Goal: Check status: Check status

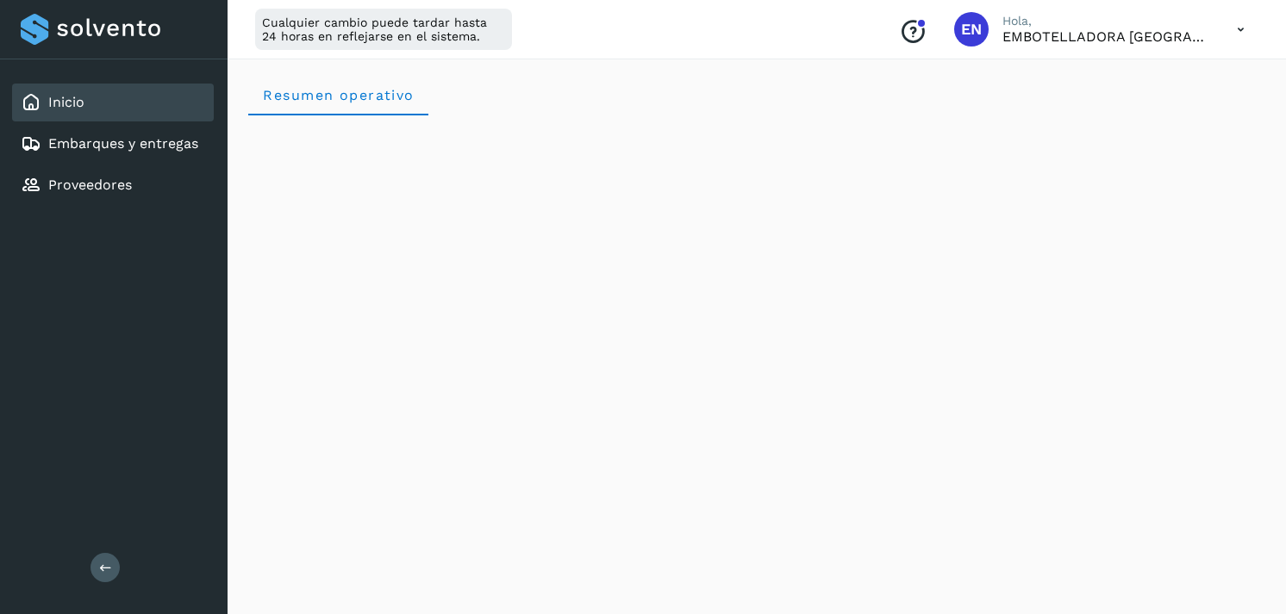
scroll to position [2020, 0]
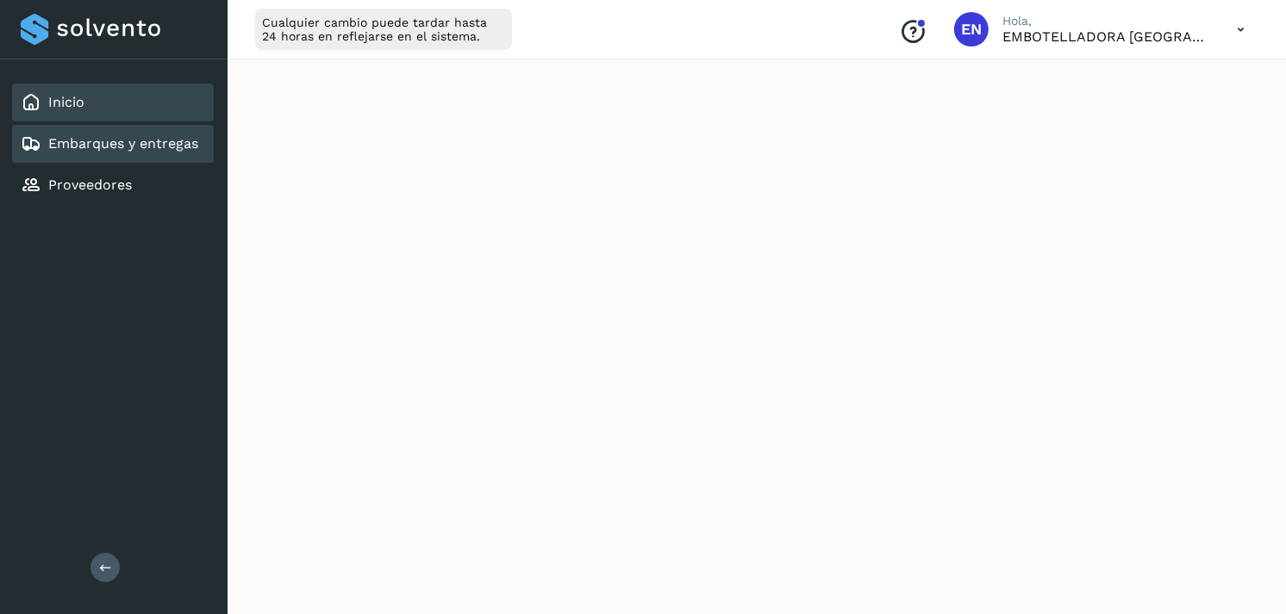
click at [116, 139] on link "Embarques y entregas" at bounding box center [123, 143] width 150 height 16
click at [168, 144] on link "Embarques y entregas" at bounding box center [123, 143] width 150 height 16
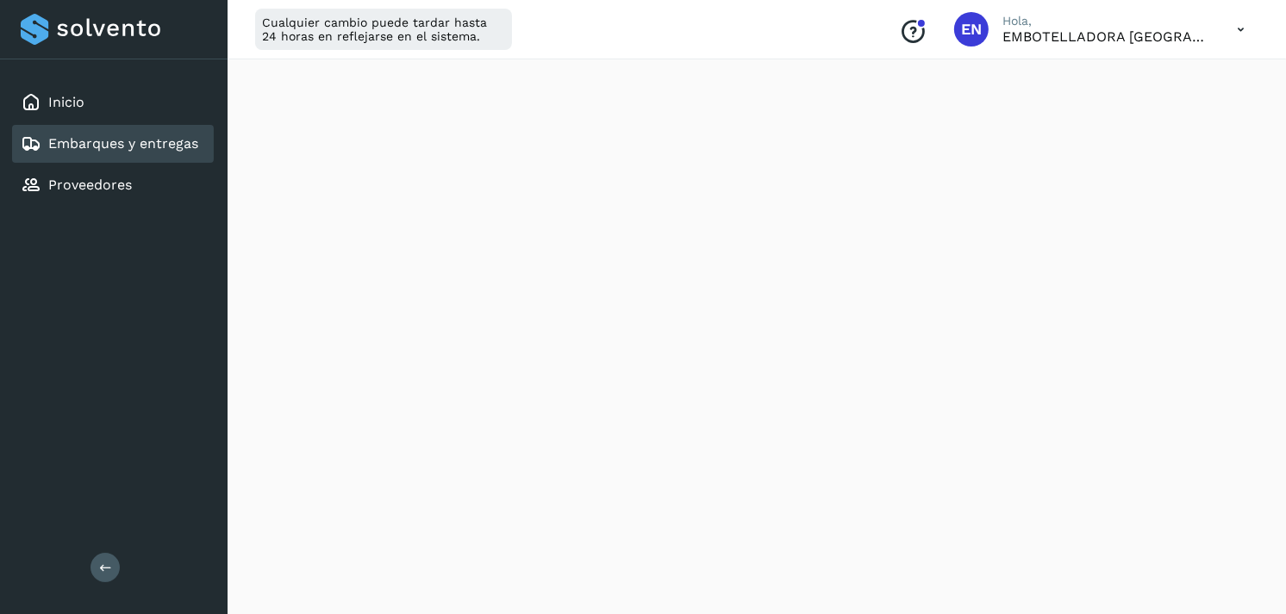
click at [168, 144] on link "Embarques y entregas" at bounding box center [123, 143] width 150 height 16
click at [76, 118] on div "Inicio" at bounding box center [113, 103] width 202 height 38
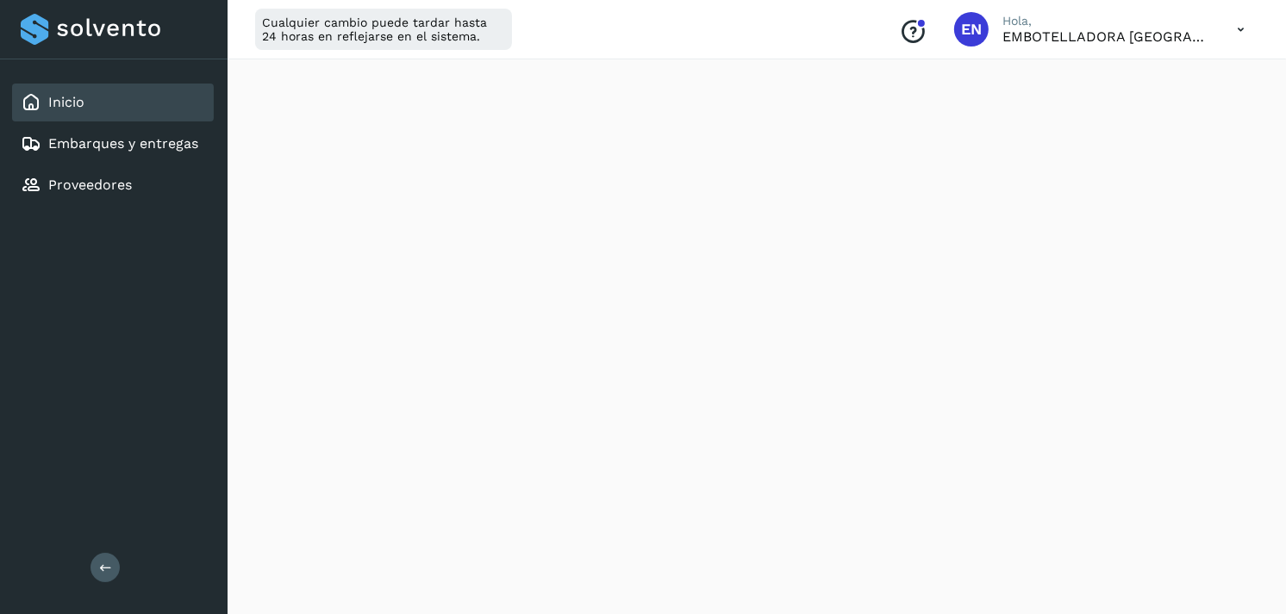
click at [76, 118] on div "Inicio" at bounding box center [113, 103] width 202 height 38
drag, startPoint x: 76, startPoint y: 118, endPoint x: 78, endPoint y: 141, distance: 23.4
click at [78, 141] on link "Embarques y entregas" at bounding box center [123, 143] width 150 height 16
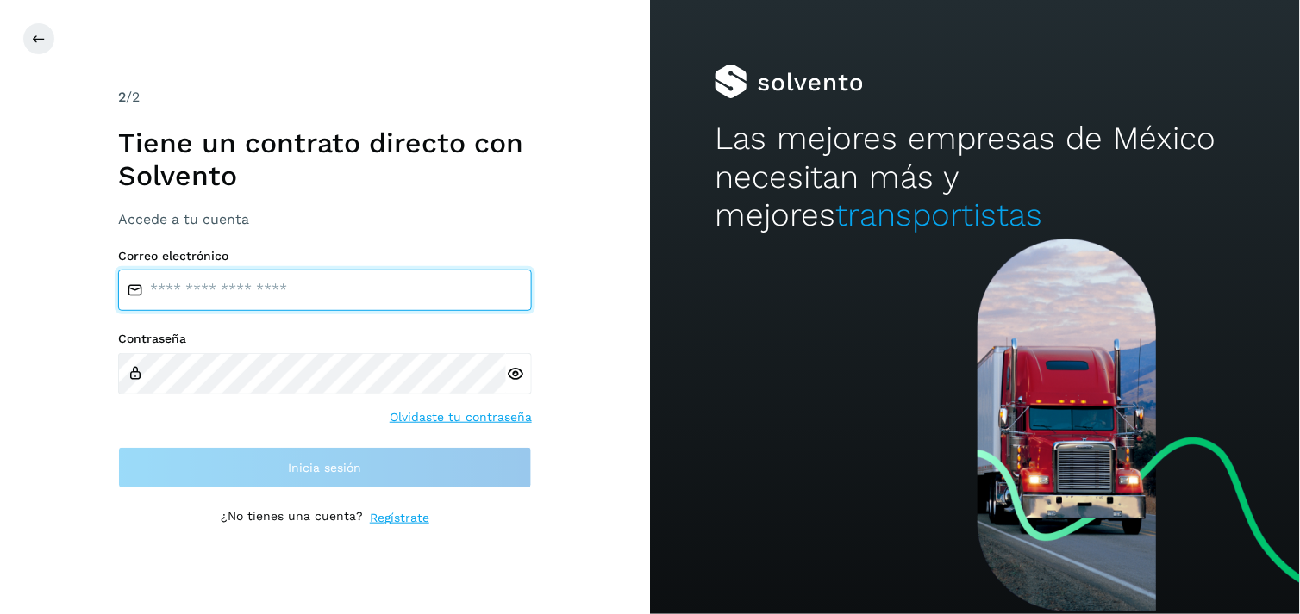
type input "**********"
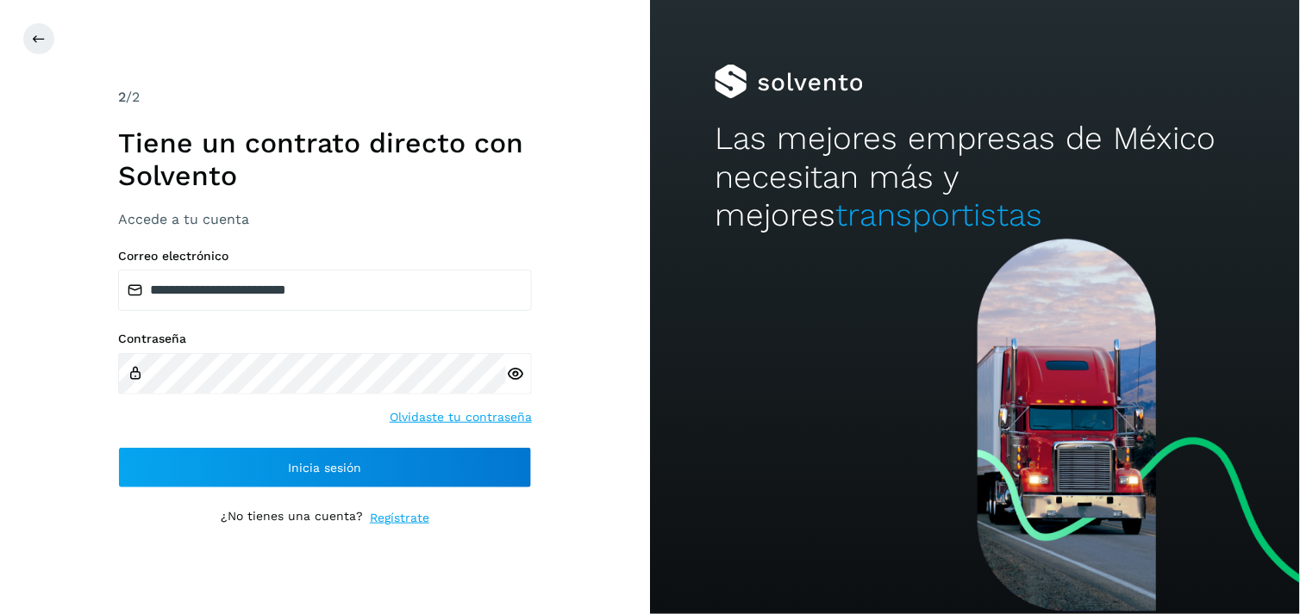
click at [33, 319] on div "**********" at bounding box center [325, 307] width 650 height 614
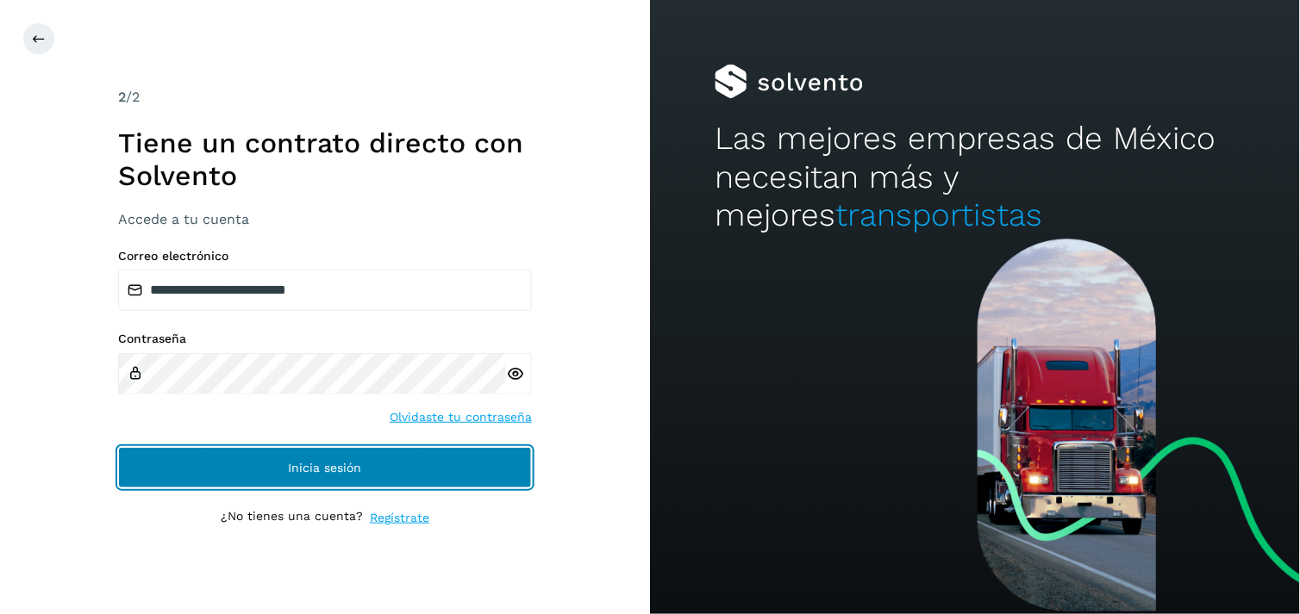
click at [295, 483] on button "Inicia sesión" at bounding box center [325, 467] width 414 height 41
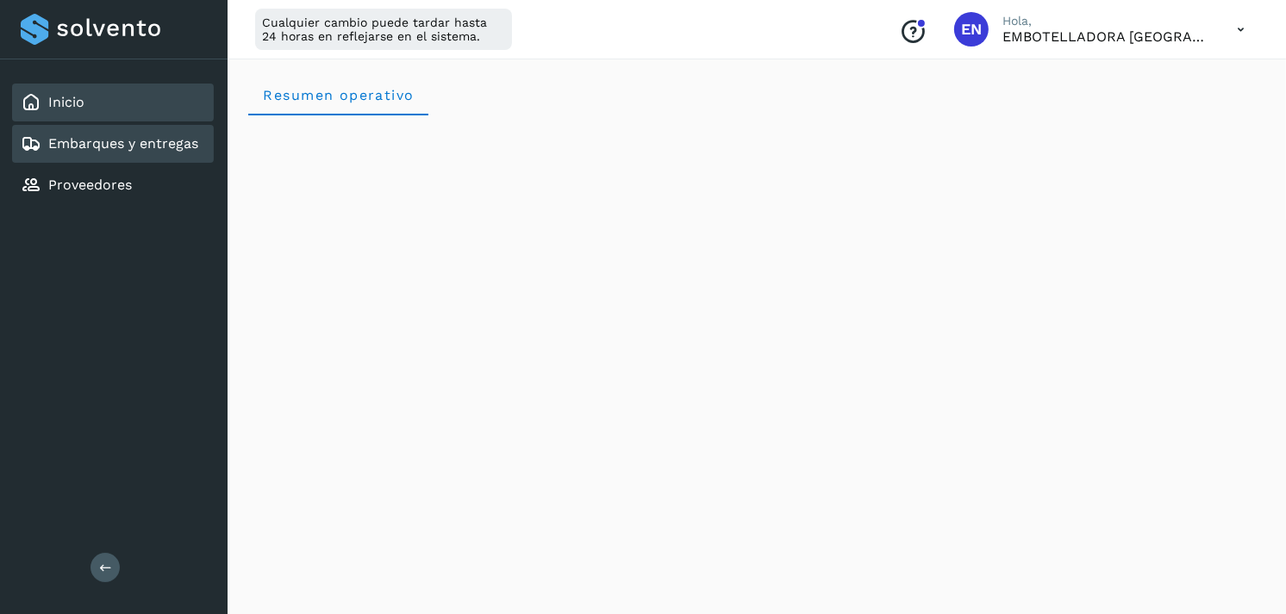
click at [198, 140] on div "Embarques y entregas" at bounding box center [113, 144] width 202 height 38
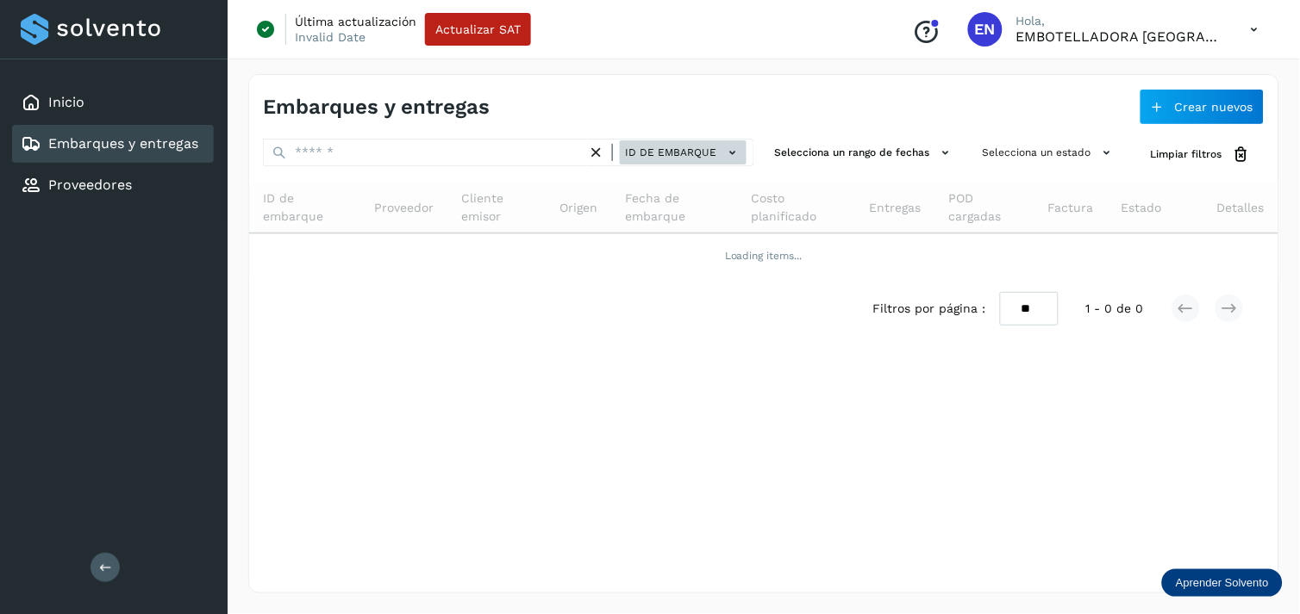
drag, startPoint x: 633, startPoint y: 174, endPoint x: 682, endPoint y: 148, distance: 54.7
click at [682, 148] on div "ID de embarque Selecciona un rango de fechas Selecciona un estado Limpiar filtr…" at bounding box center [763, 239] width 1029 height 201
click at [682, 148] on span "ID de embarque" at bounding box center [670, 153] width 91 height 16
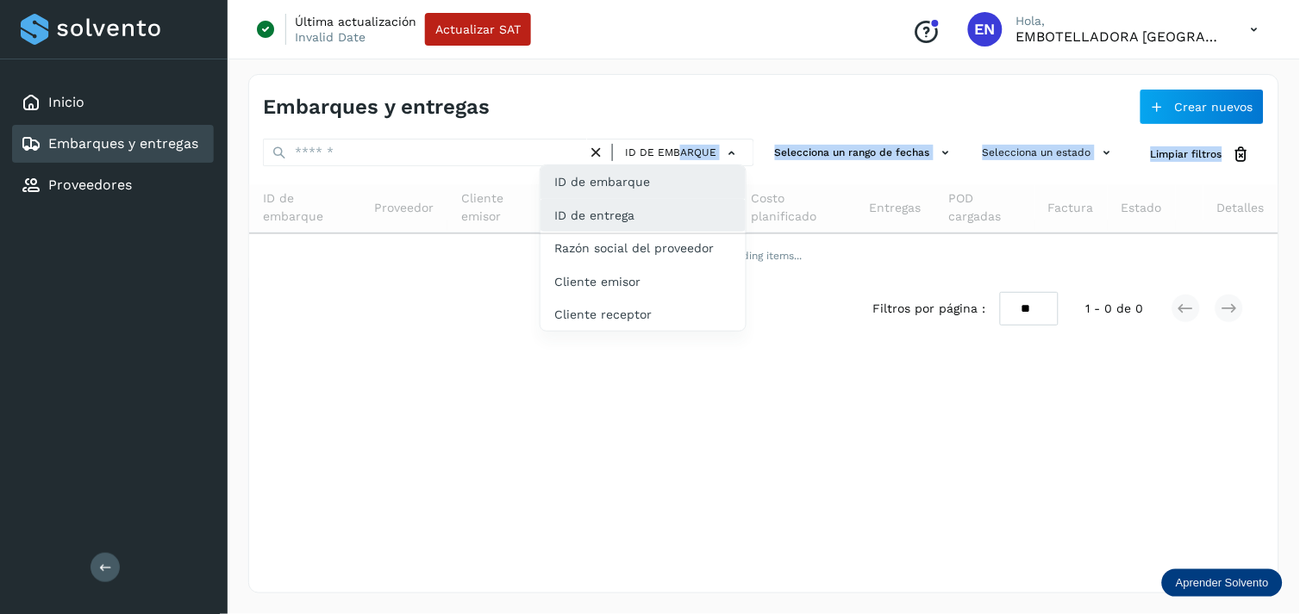
click at [627, 265] on div "ID de entrega" at bounding box center [642, 281] width 205 height 33
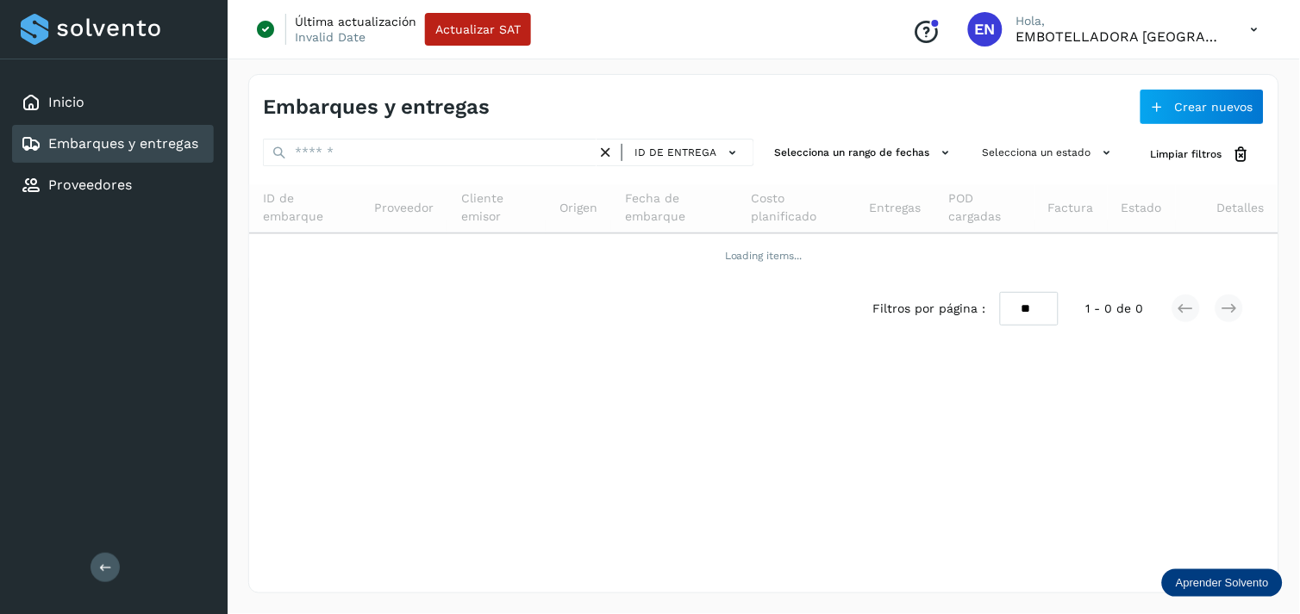
drag, startPoint x: 485, startPoint y: 166, endPoint x: 469, endPoint y: 162, distance: 16.9
click at [469, 162] on div "ID de entrega" at bounding box center [508, 155] width 491 height 32
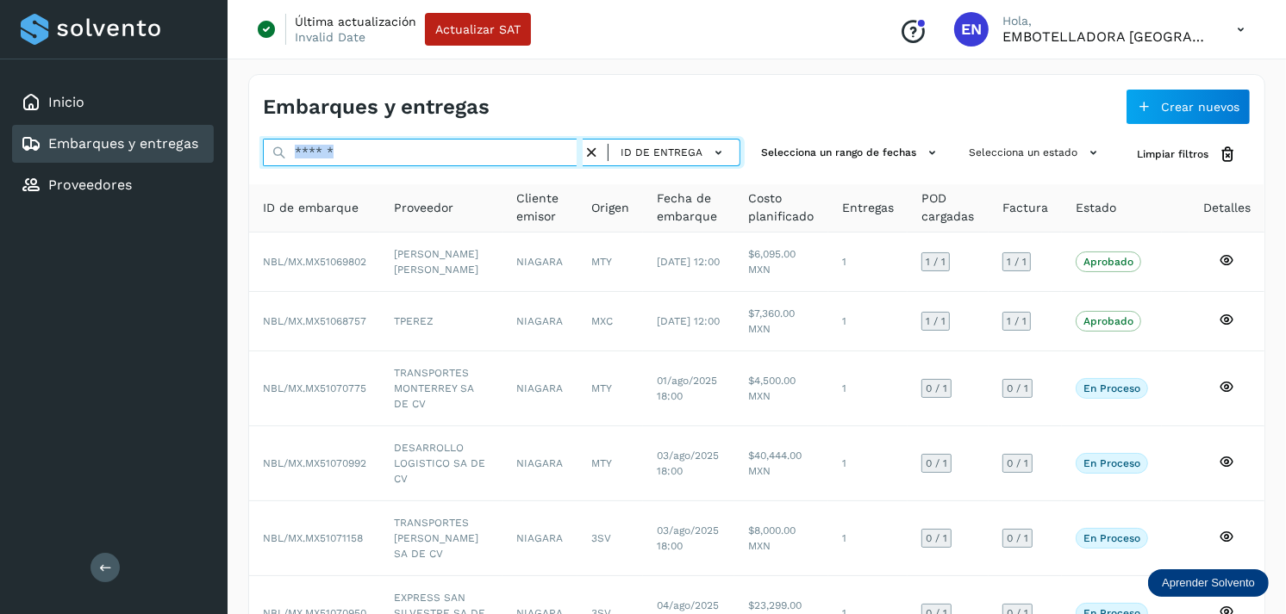
click at [469, 162] on input "text" at bounding box center [423, 153] width 320 height 28
paste input "**********"
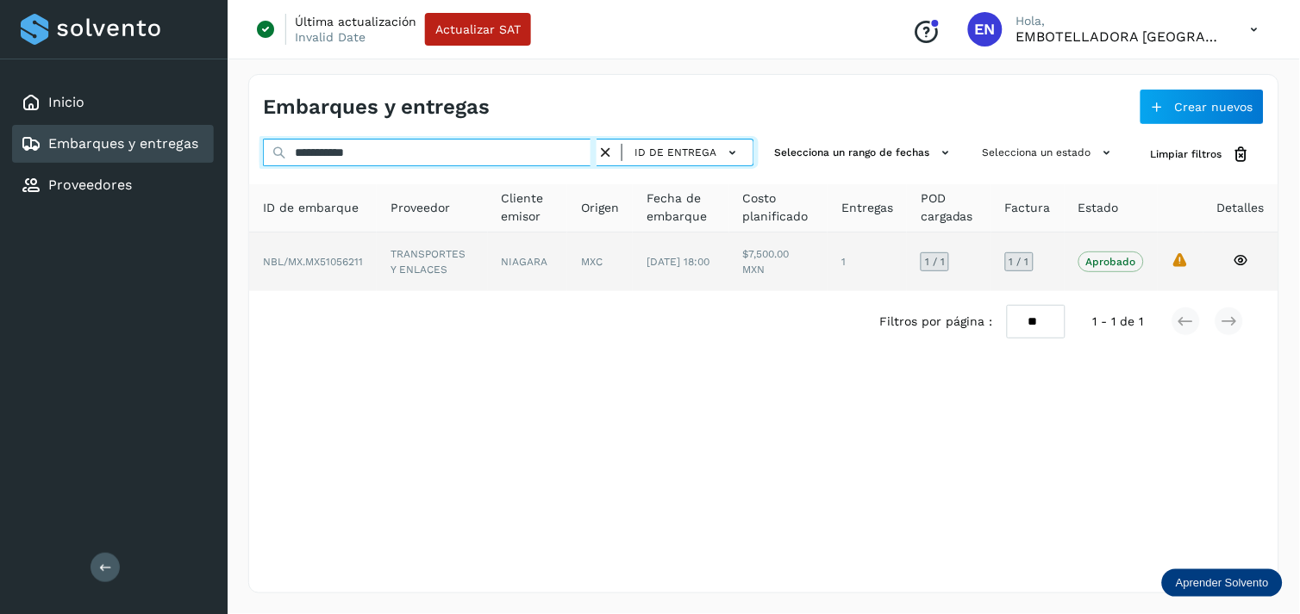
type input "**********"
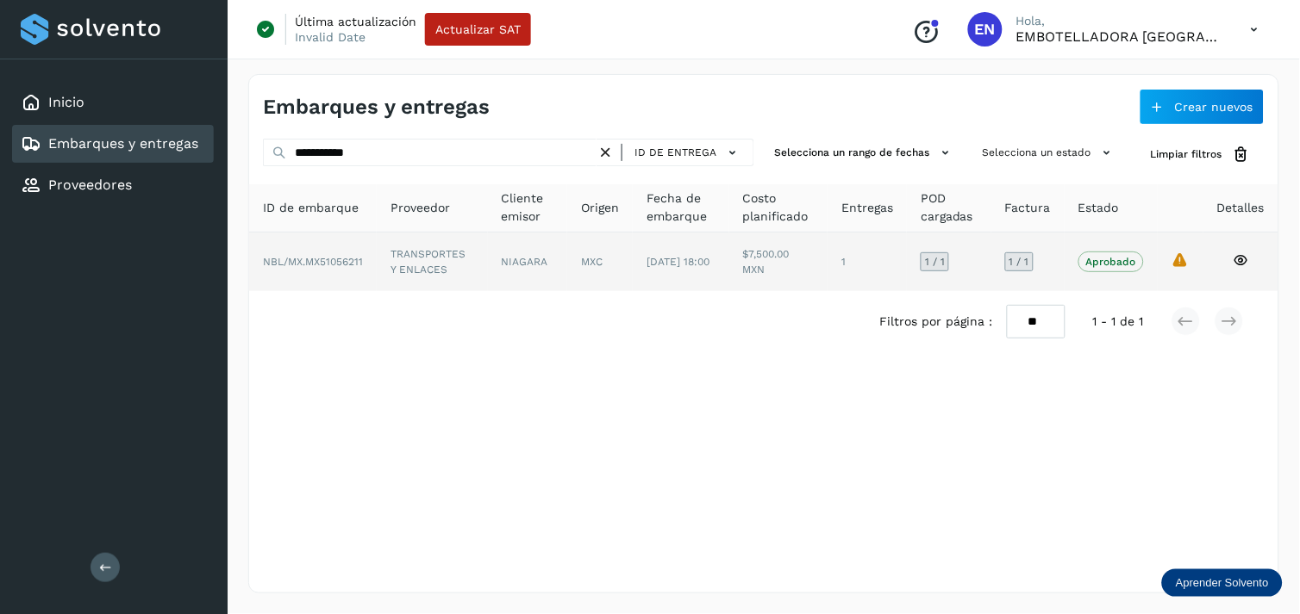
click at [633, 259] on td "MXC" at bounding box center [681, 262] width 97 height 59
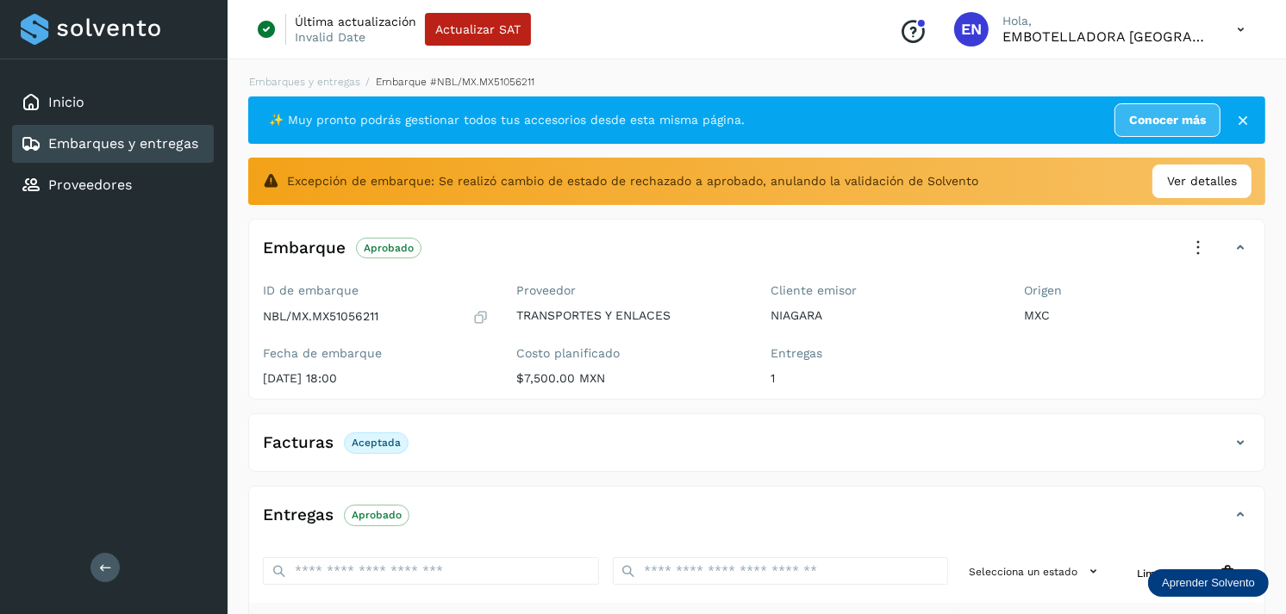
scroll to position [269, 0]
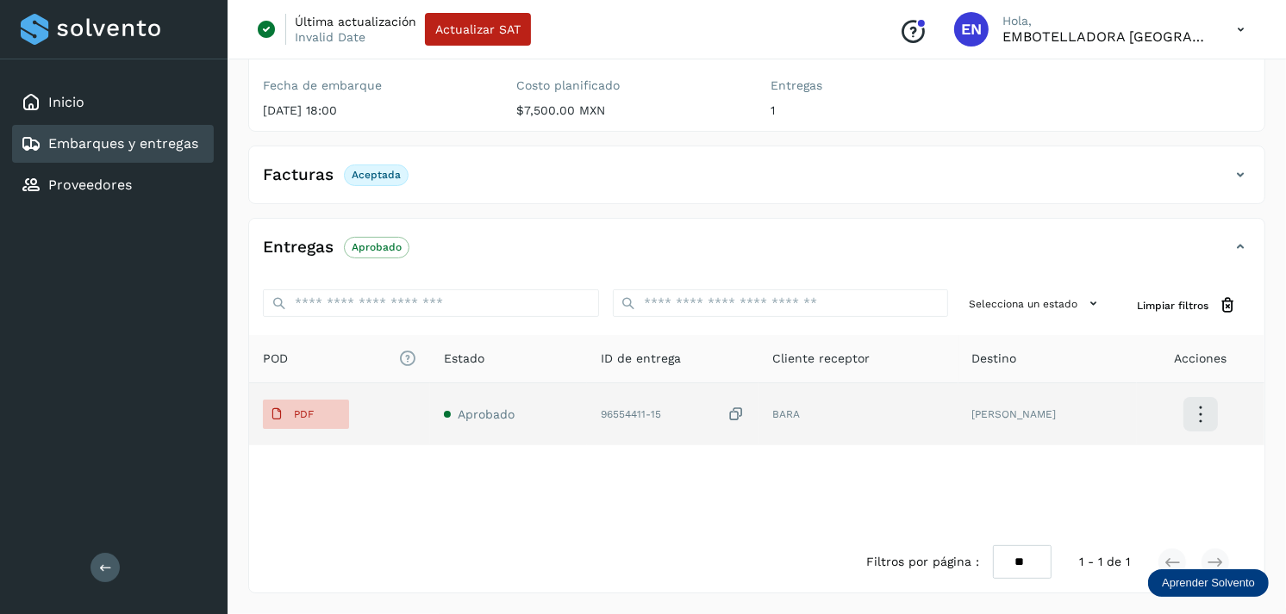
click at [430, 429] on td "PDF" at bounding box center [508, 414] width 157 height 62
click at [290, 423] on span "PDF" at bounding box center [292, 415] width 58 height 28
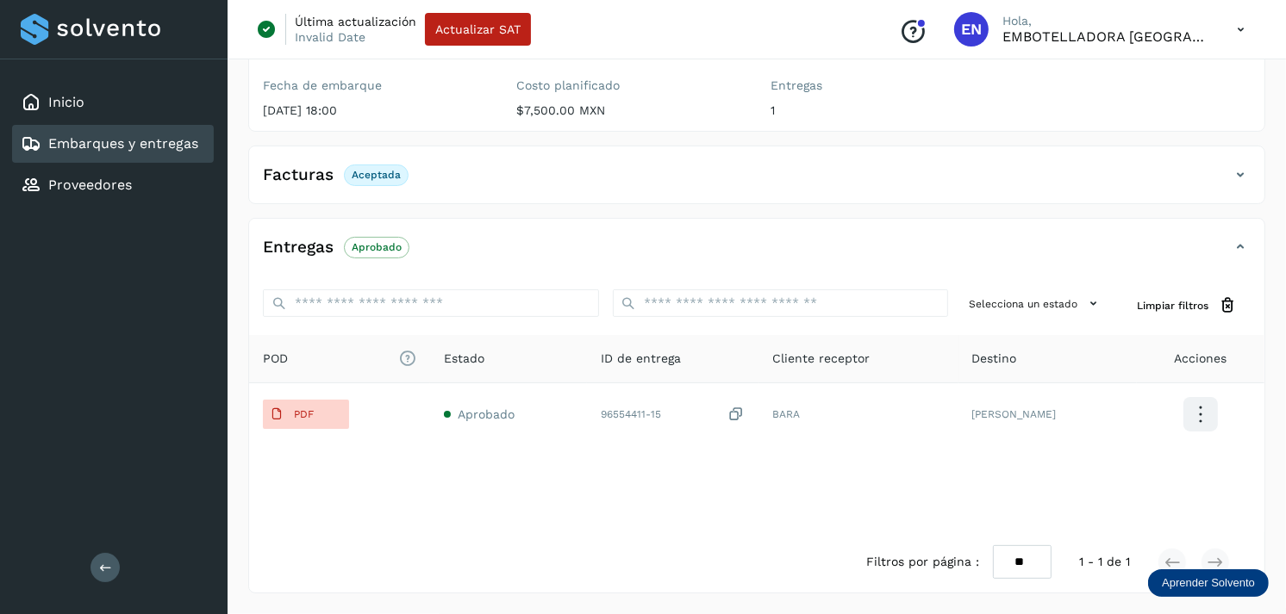
click at [138, 139] on link "Embarques y entregas" at bounding box center [123, 143] width 150 height 16
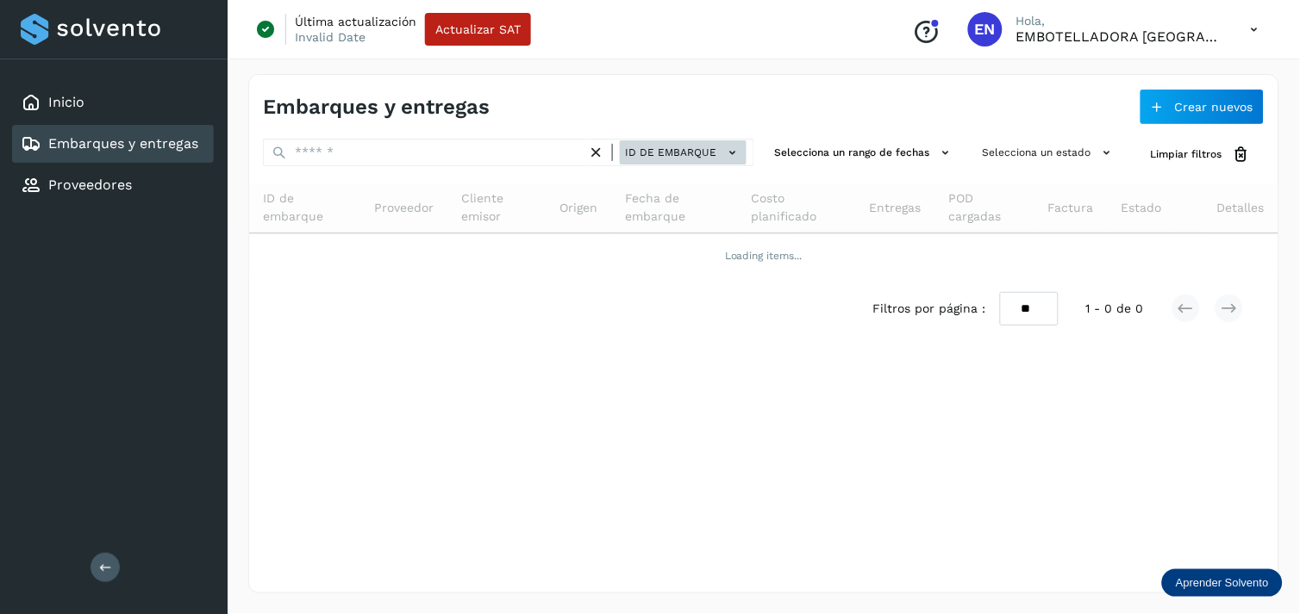
click at [725, 162] on button "ID de embarque" at bounding box center [683, 152] width 127 height 25
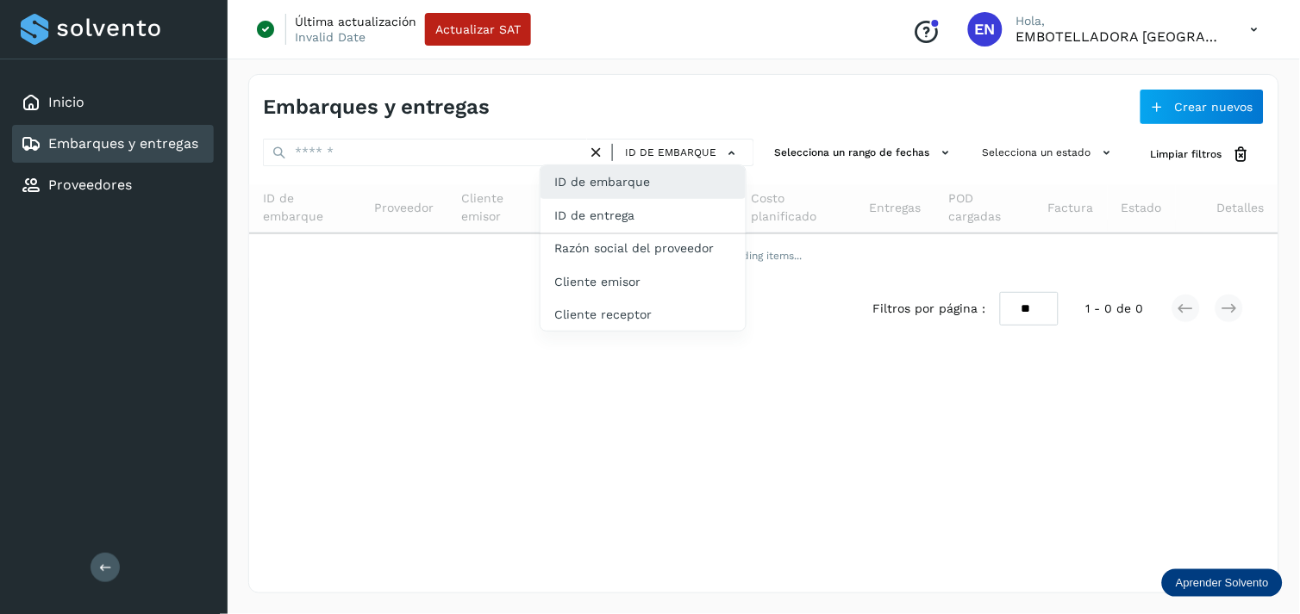
click at [670, 195] on div "ID de embarque" at bounding box center [642, 181] width 205 height 33
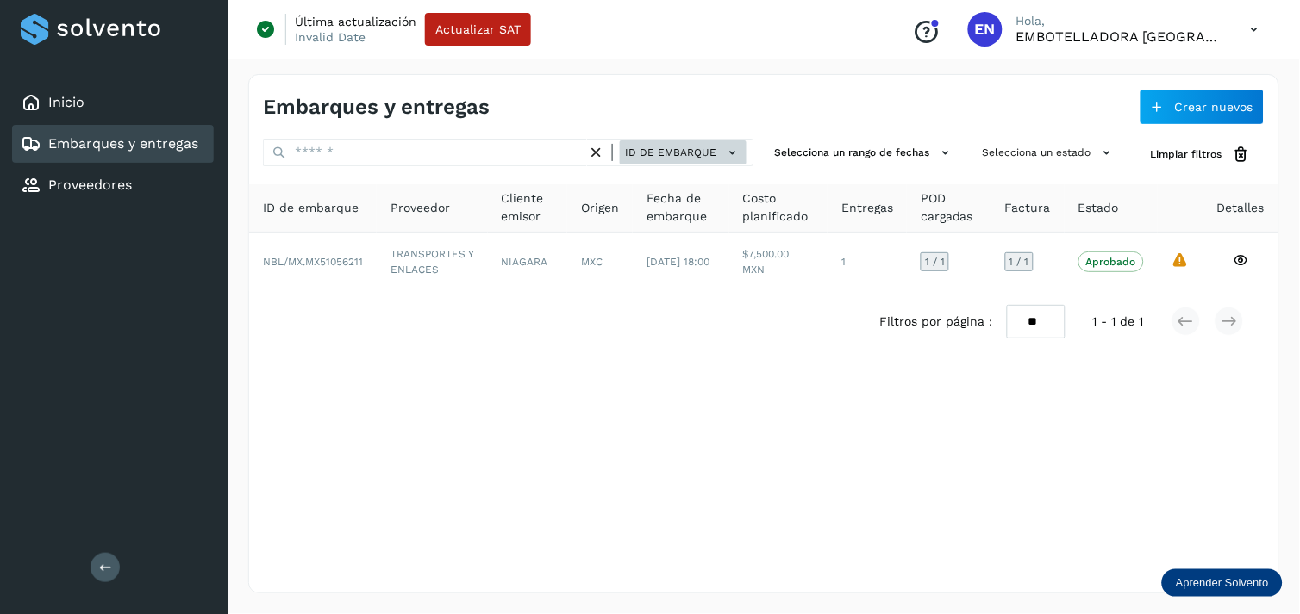
click at [708, 159] on span "ID de embarque" at bounding box center [670, 153] width 91 height 16
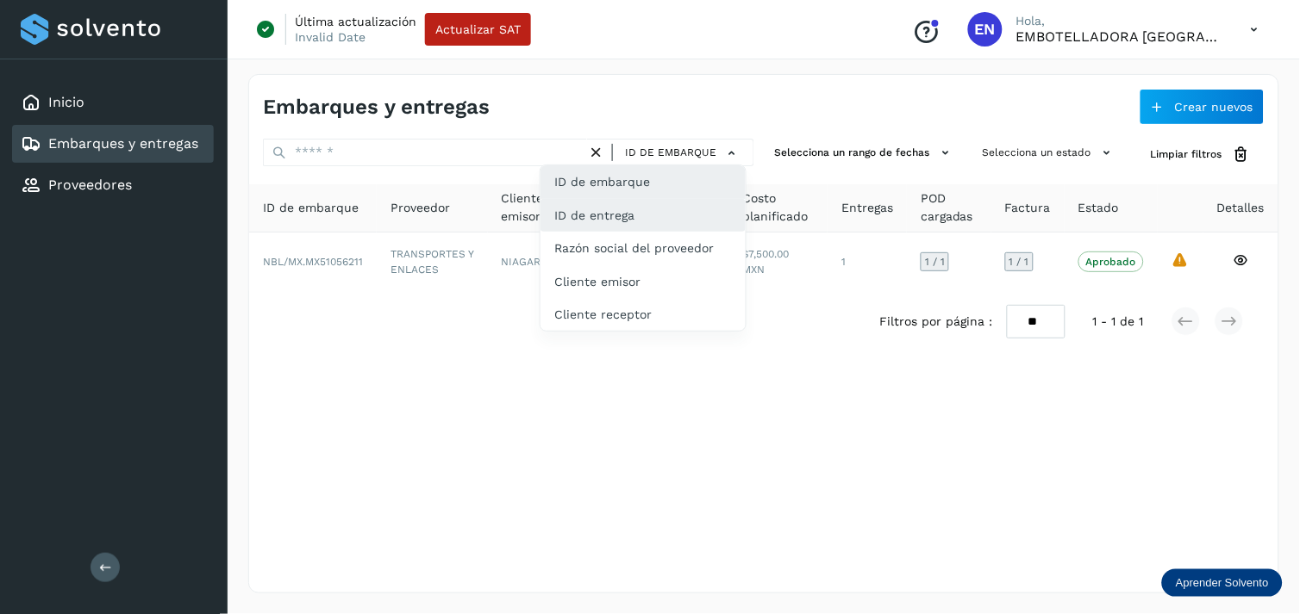
click at [635, 265] on div "ID de entrega" at bounding box center [642, 281] width 205 height 33
type input "**********"
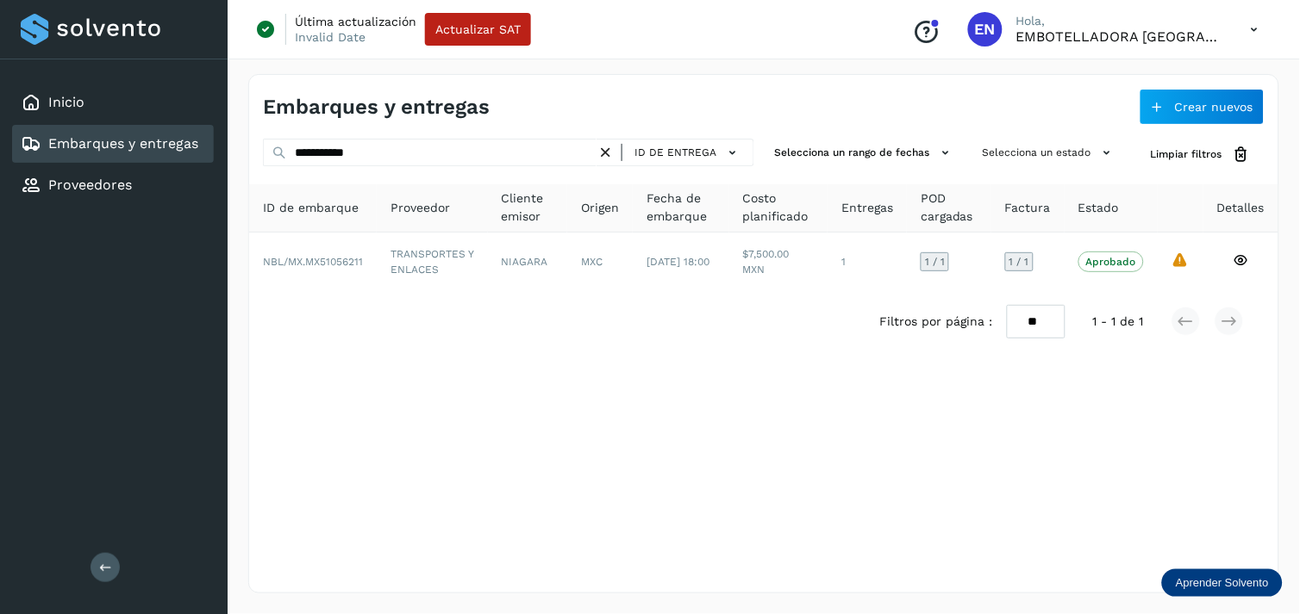
click at [608, 152] on icon at bounding box center [605, 153] width 18 height 18
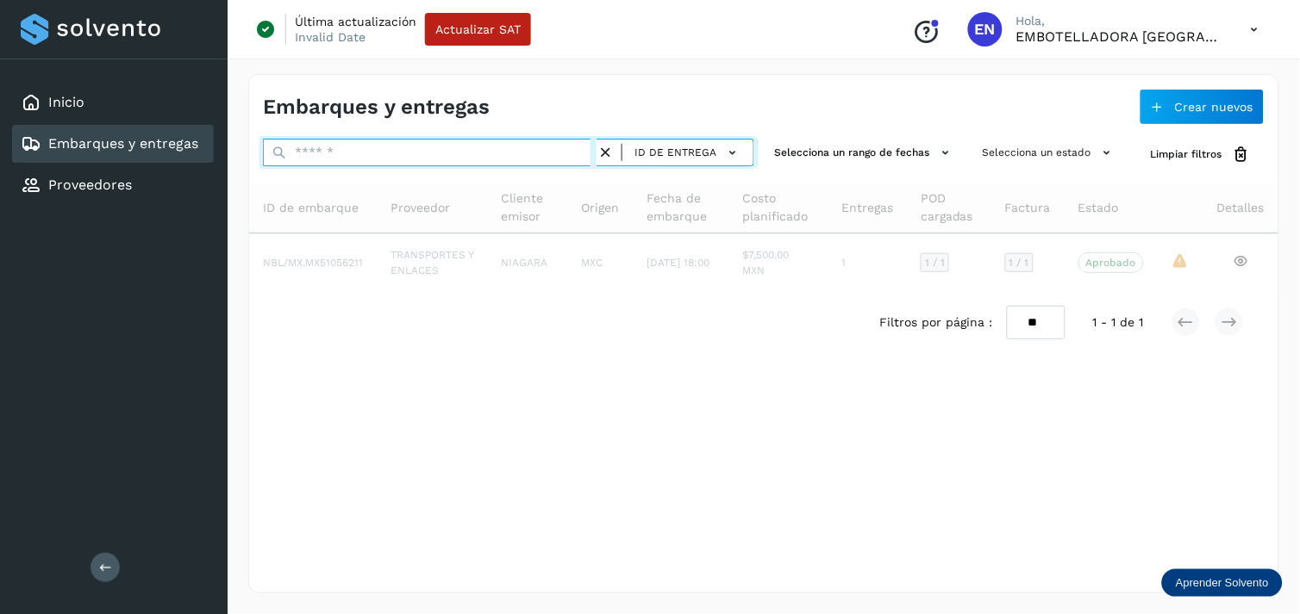
click at [510, 159] on input "text" at bounding box center [430, 153] width 334 height 28
paste input "********"
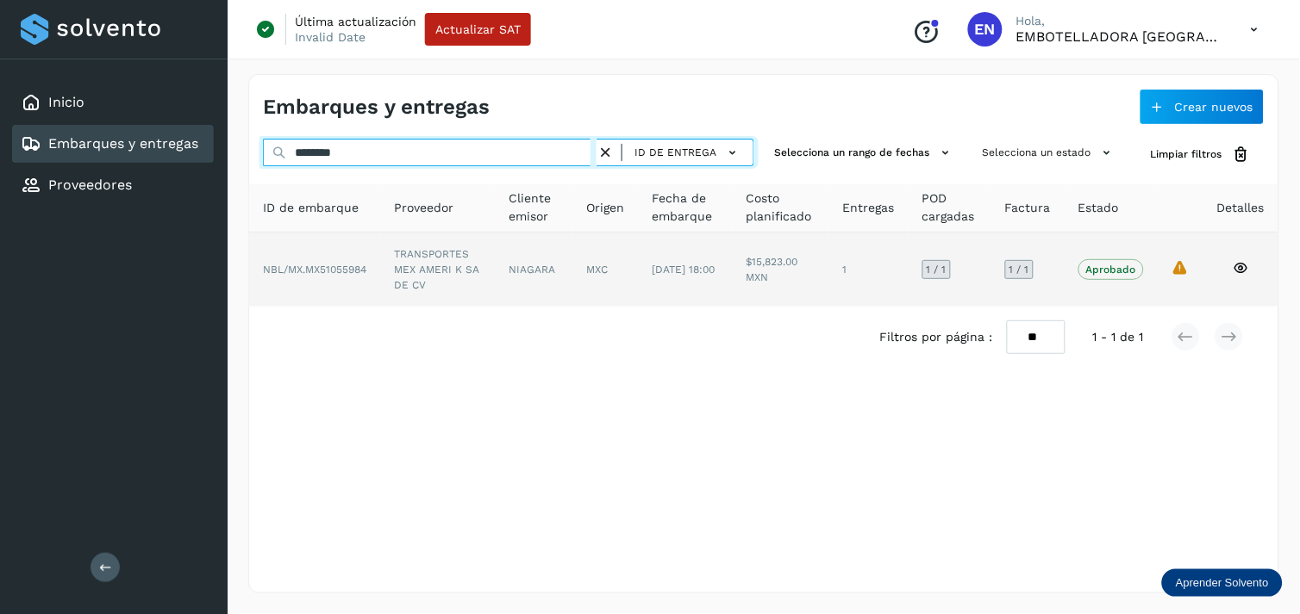
type input "********"
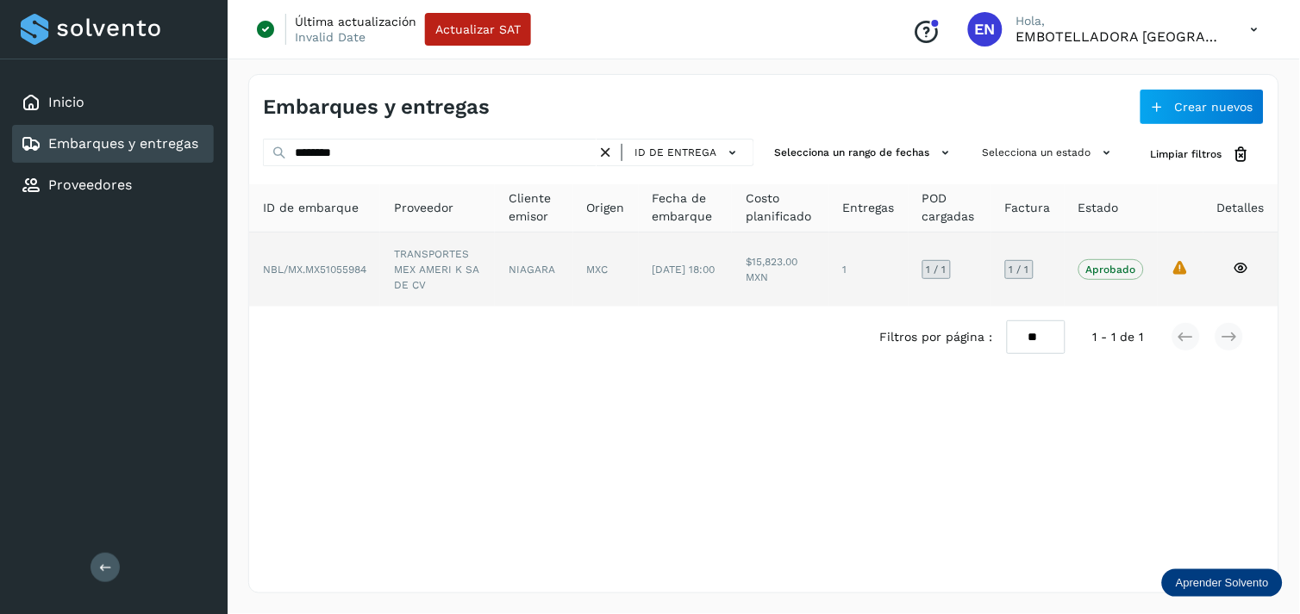
click at [495, 285] on td "TRANSPORTES MEX AMERI K SA DE CV" at bounding box center [534, 270] width 78 height 74
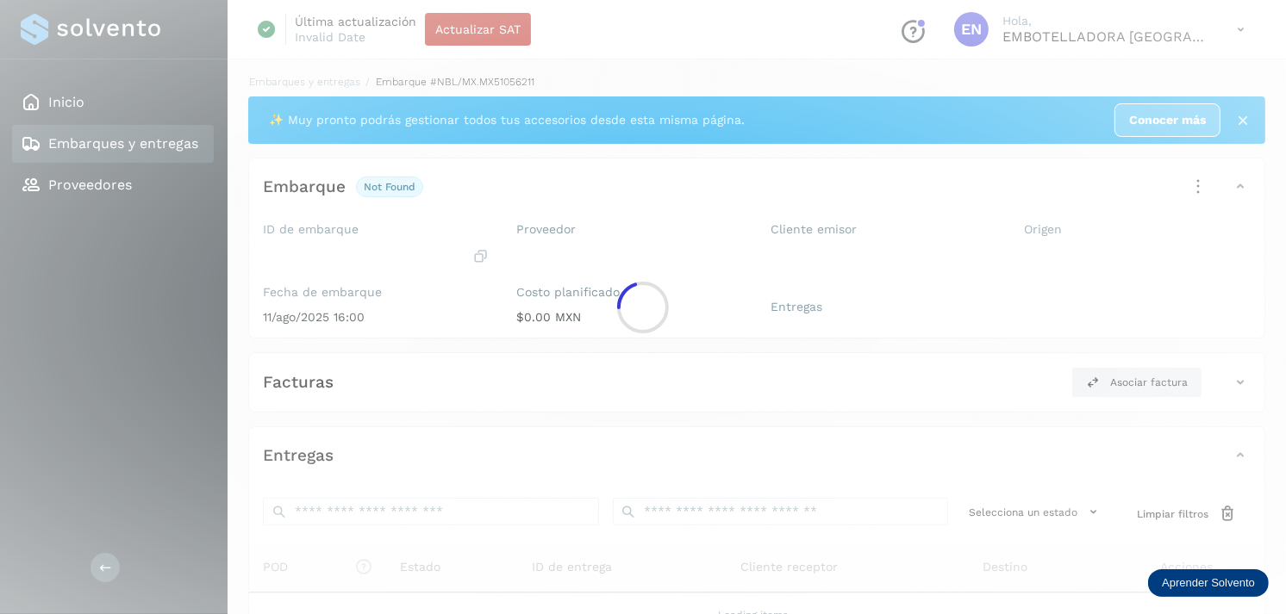
click at [469, 285] on div at bounding box center [643, 307] width 1286 height 614
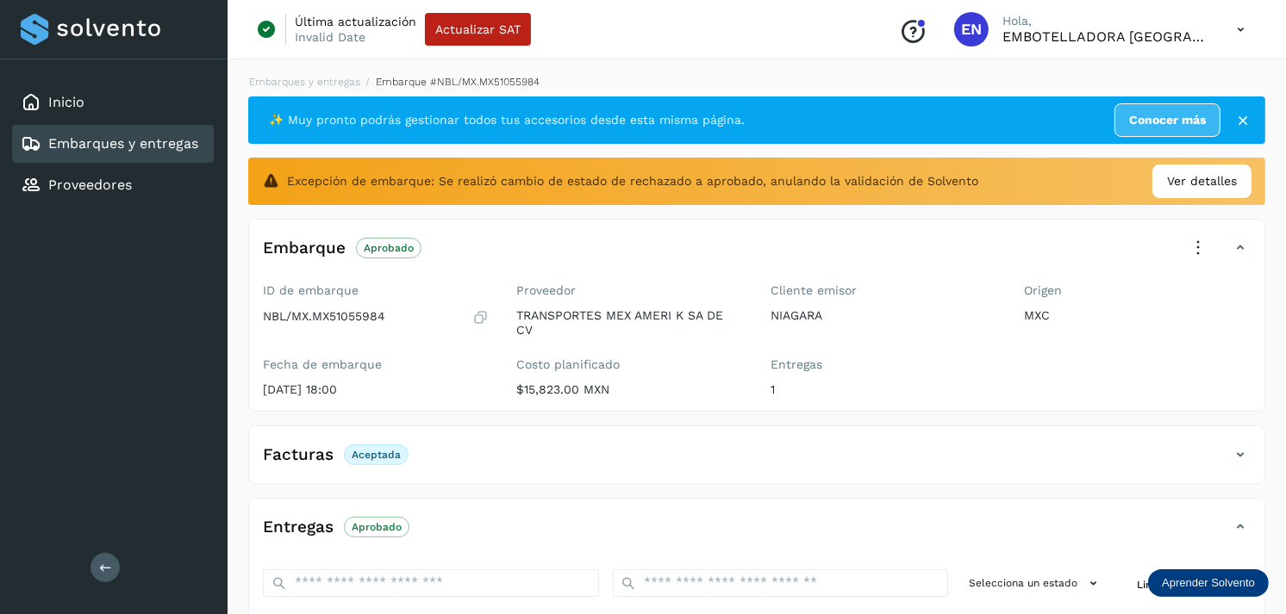
scroll to position [280, 0]
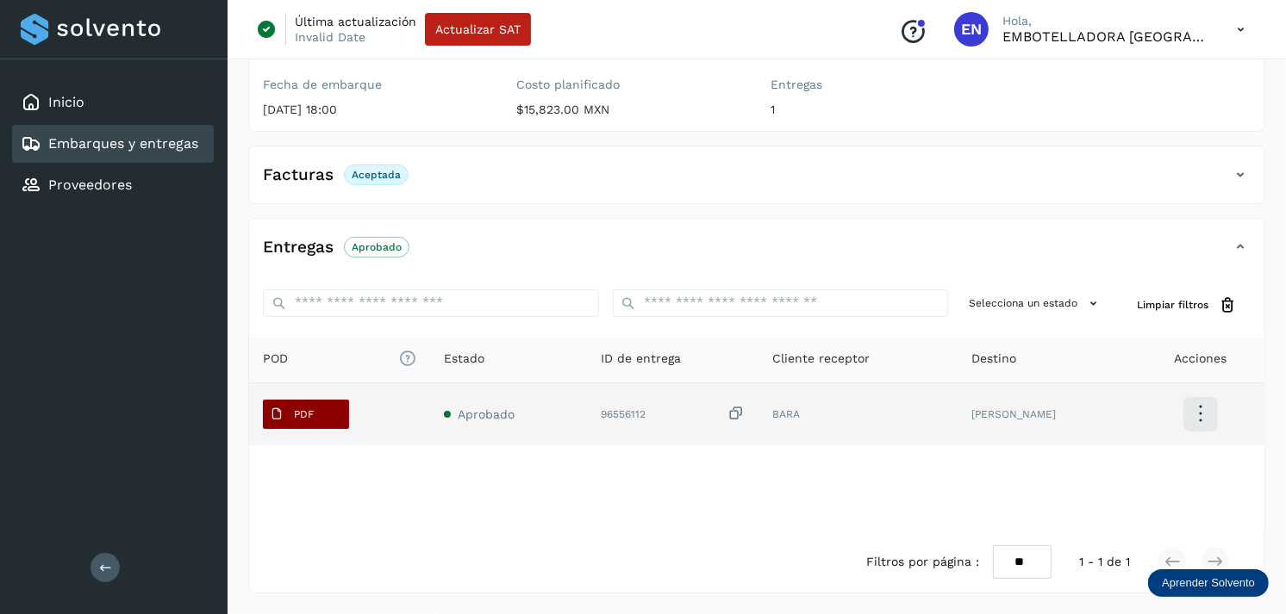
click at [315, 424] on span "PDF" at bounding box center [292, 415] width 58 height 28
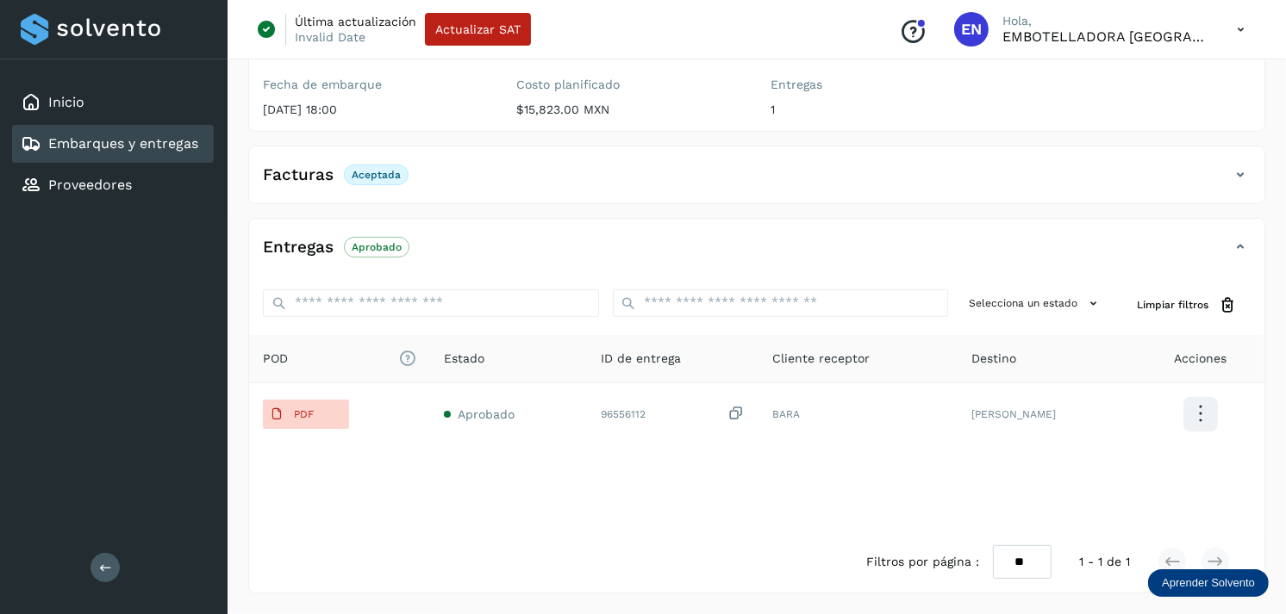
click at [133, 159] on div "Embarques y entregas" at bounding box center [113, 144] width 202 height 38
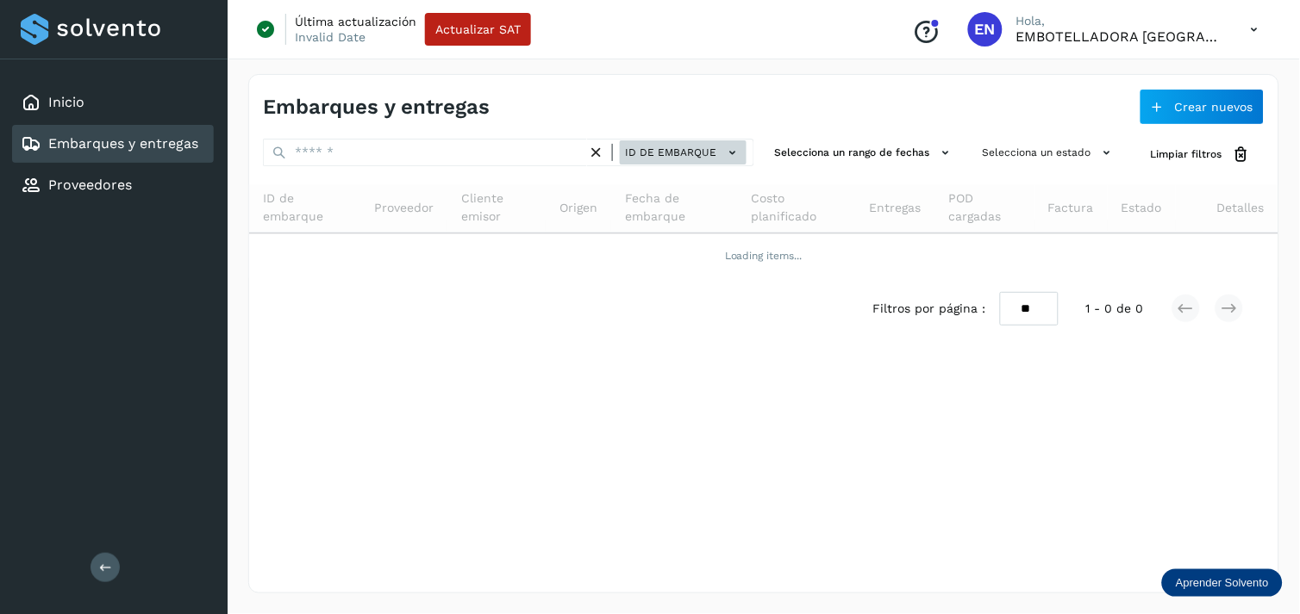
click at [709, 142] on button "ID de embarque" at bounding box center [683, 152] width 127 height 25
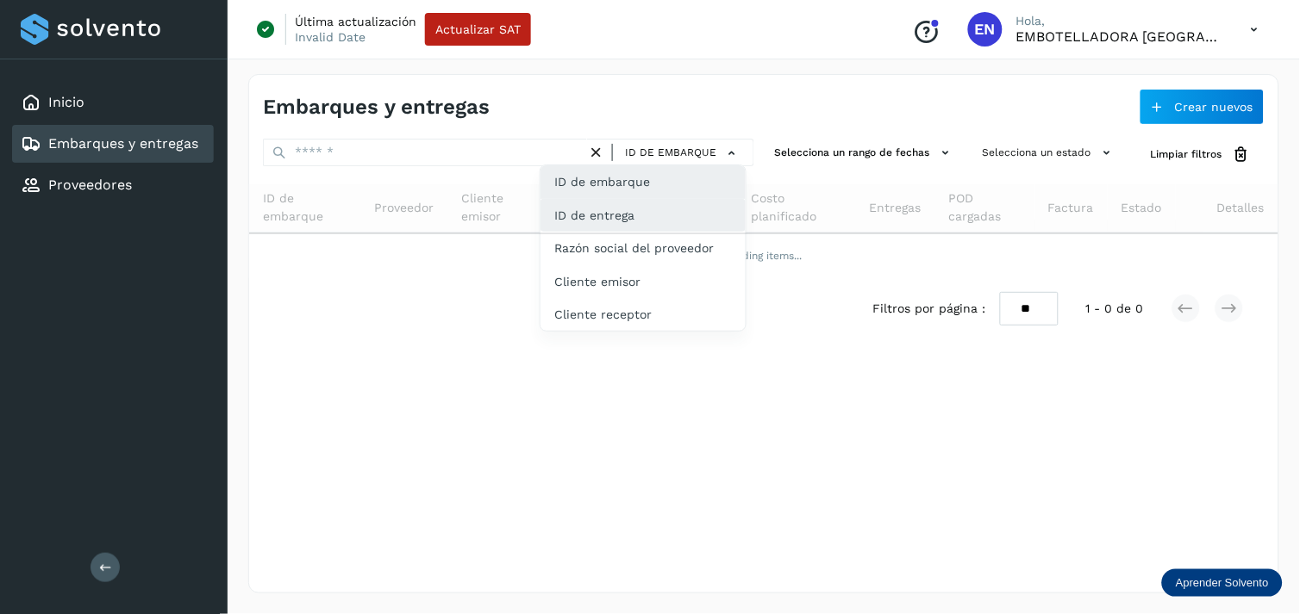
click at [627, 265] on div "ID de entrega" at bounding box center [642, 281] width 205 height 33
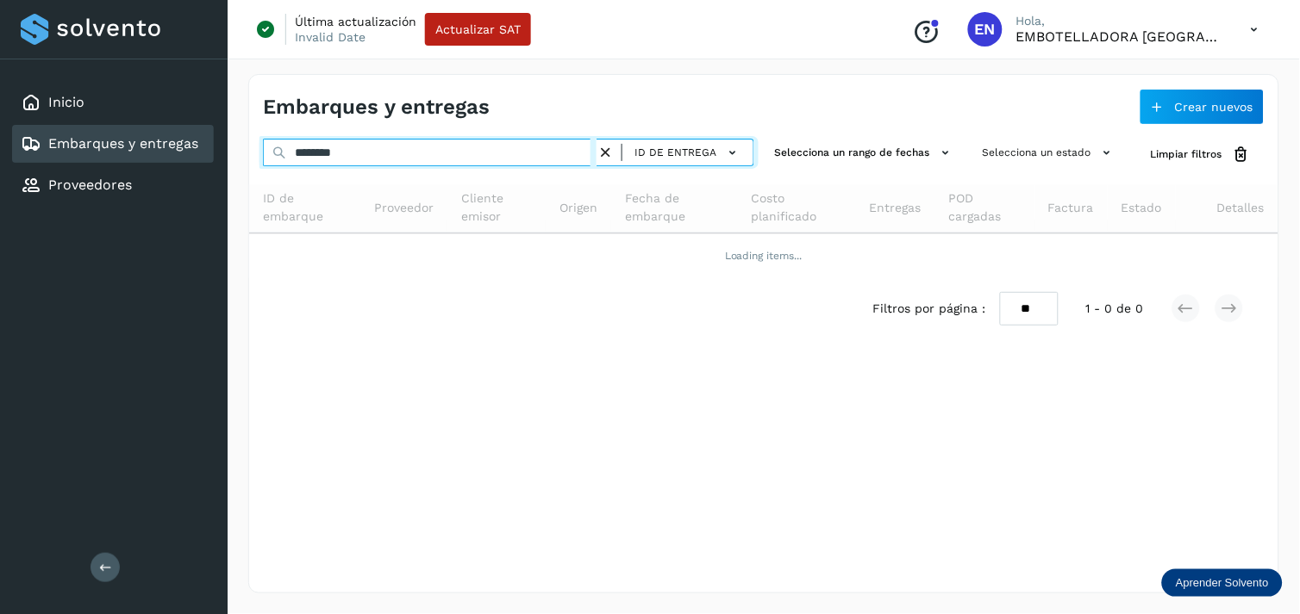
click at [486, 165] on input "********" at bounding box center [430, 153] width 334 height 28
paste input "text"
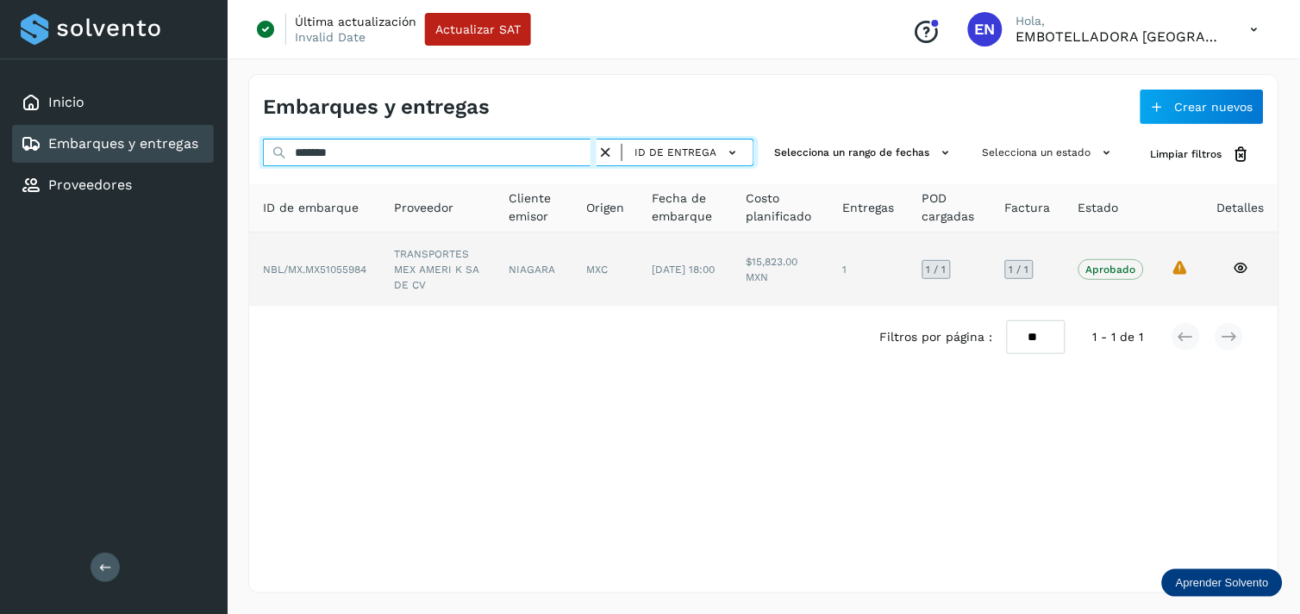
type input "*******"
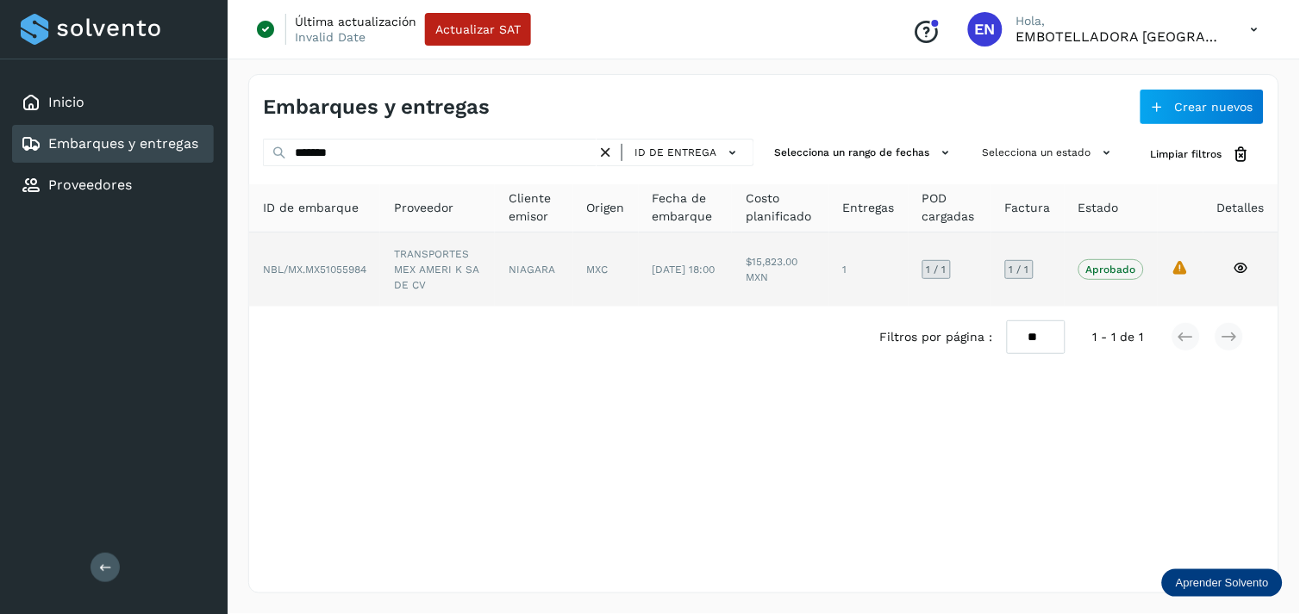
click at [573, 278] on td "NIAGARA" at bounding box center [605, 270] width 65 height 74
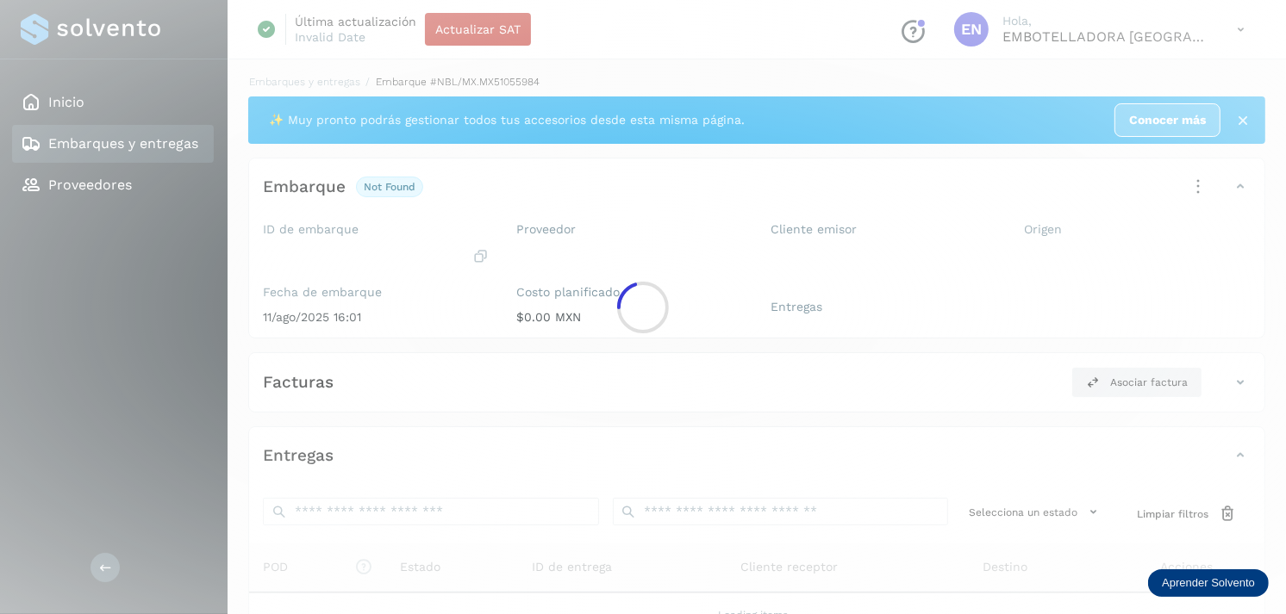
click at [505, 278] on div at bounding box center [643, 307] width 1286 height 614
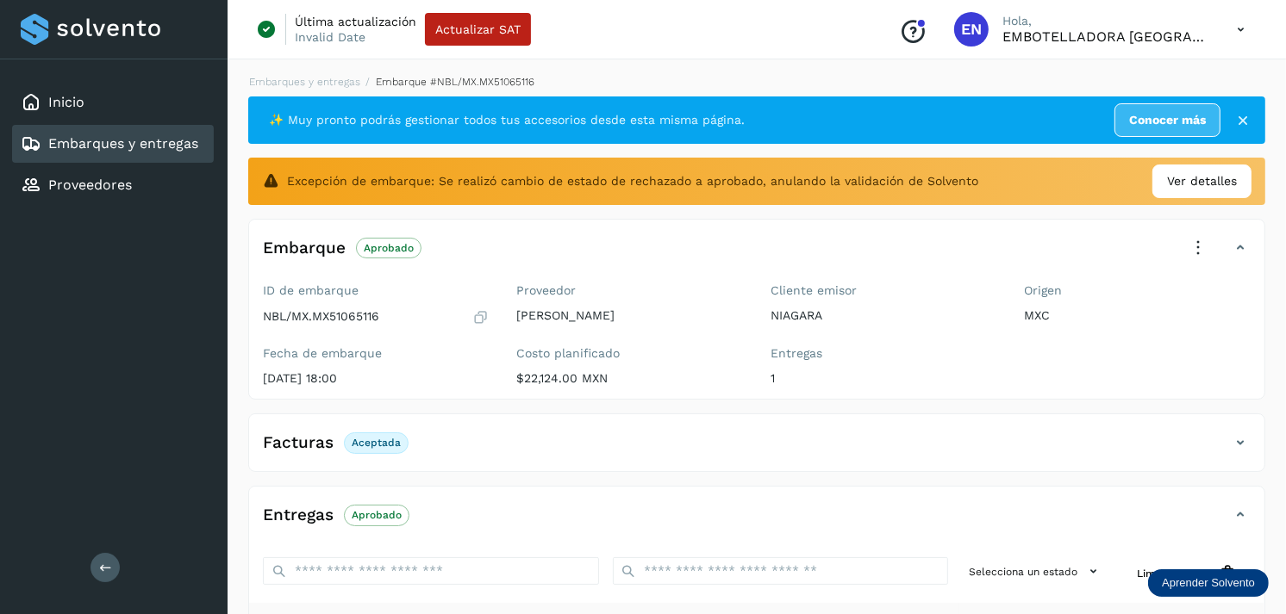
scroll to position [269, 0]
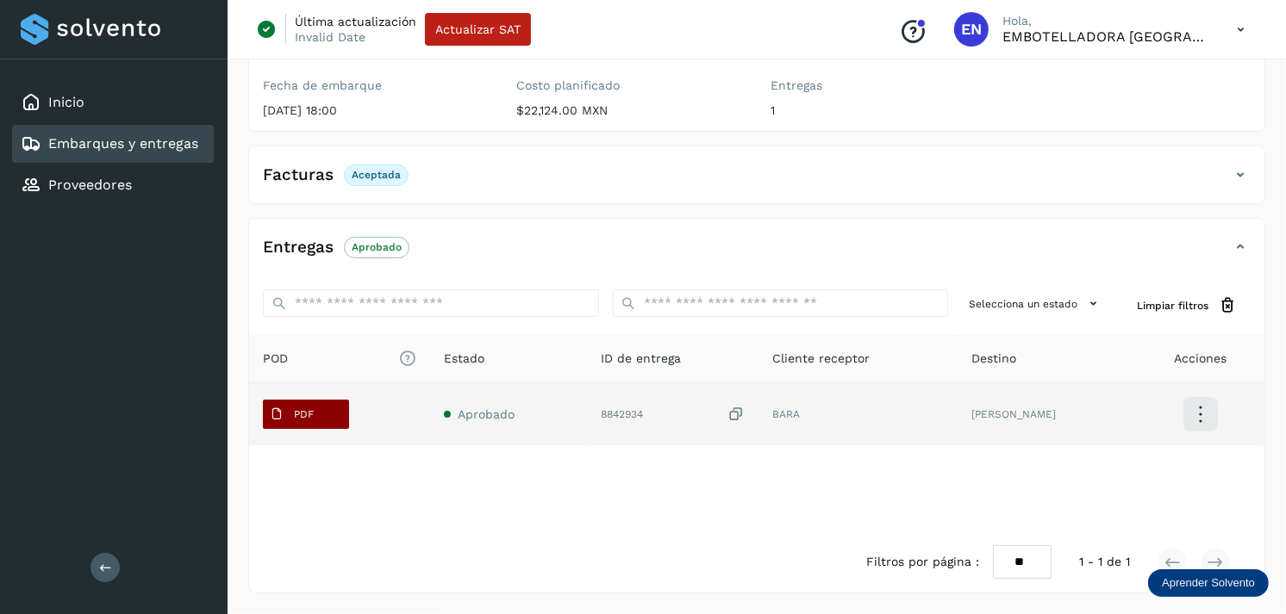
click at [317, 408] on span "PDF" at bounding box center [292, 415] width 58 height 28
